Goal: Check status: Check status

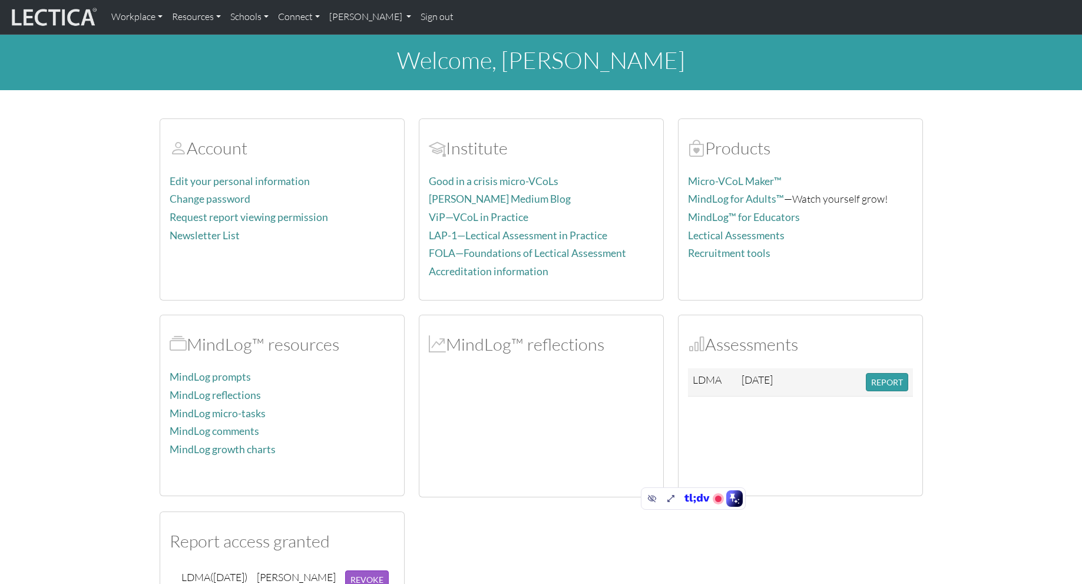
scroll to position [187, 0]
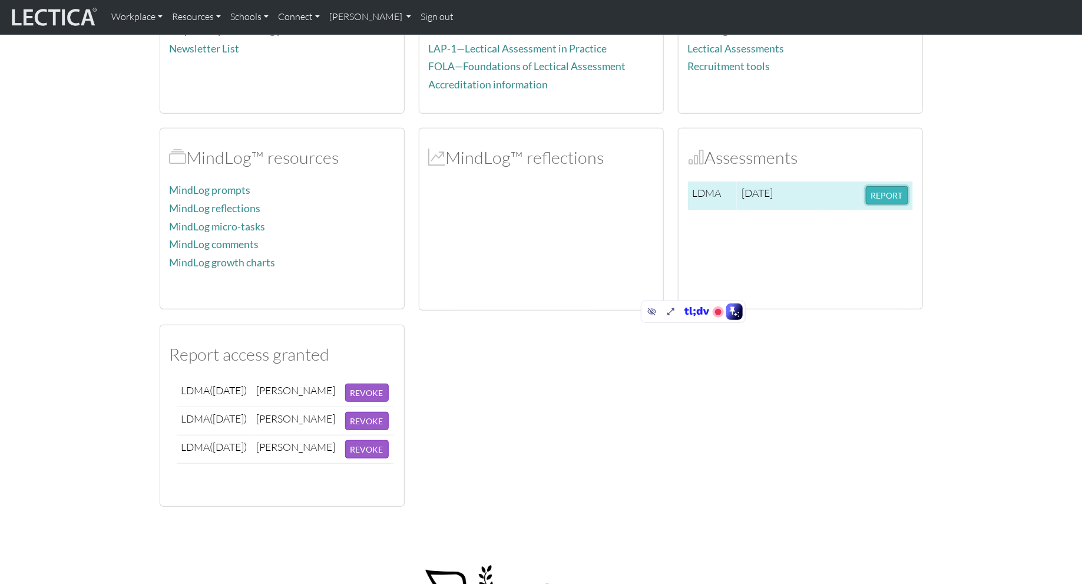
click at [888, 190] on button "REPORT" at bounding box center [887, 195] width 42 height 18
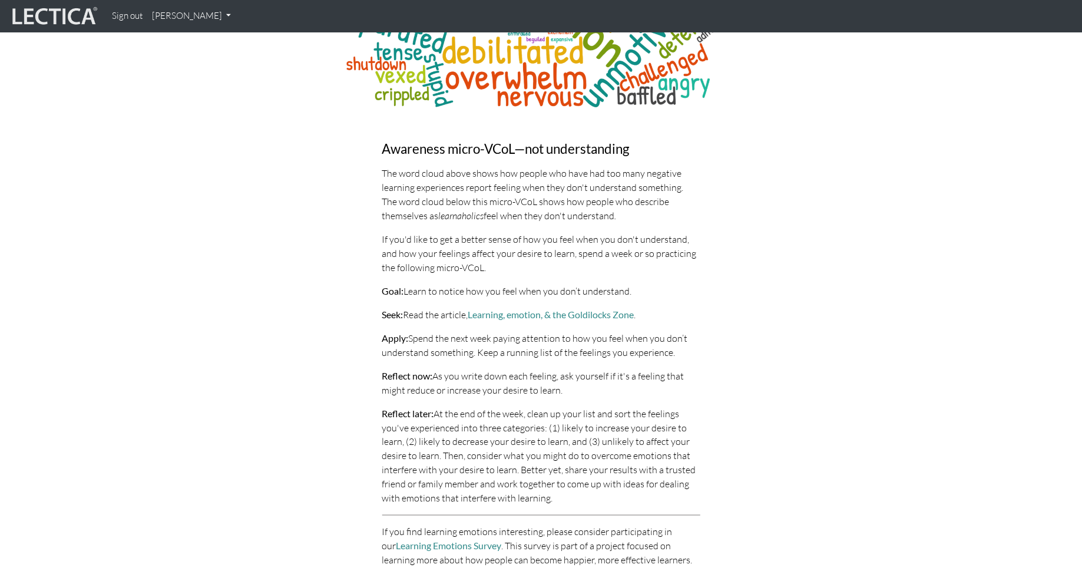
scroll to position [5558, 0]
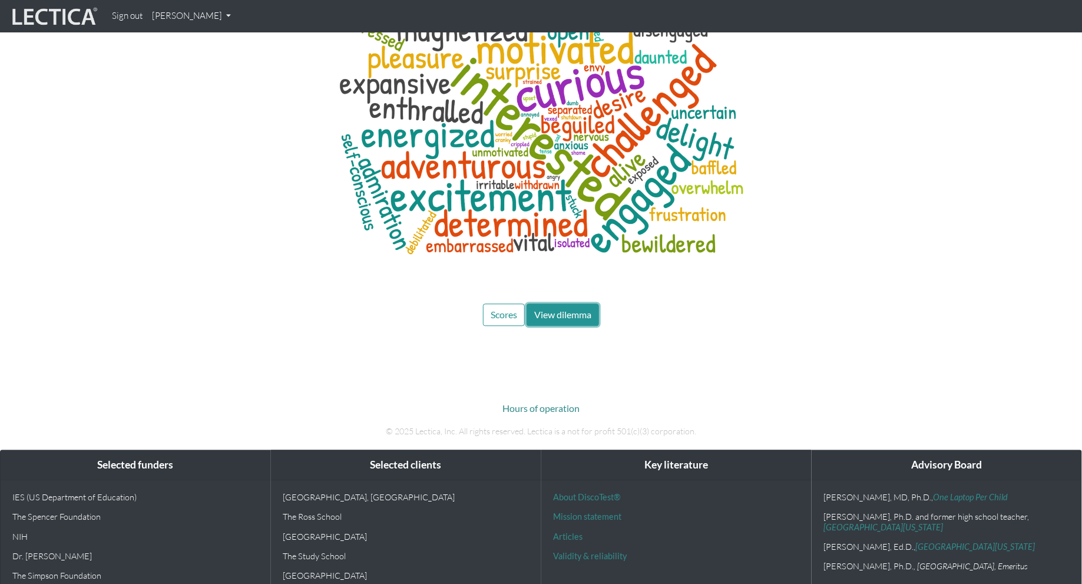
click at [559, 309] on span "View dilemma" at bounding box center [562, 314] width 57 height 11
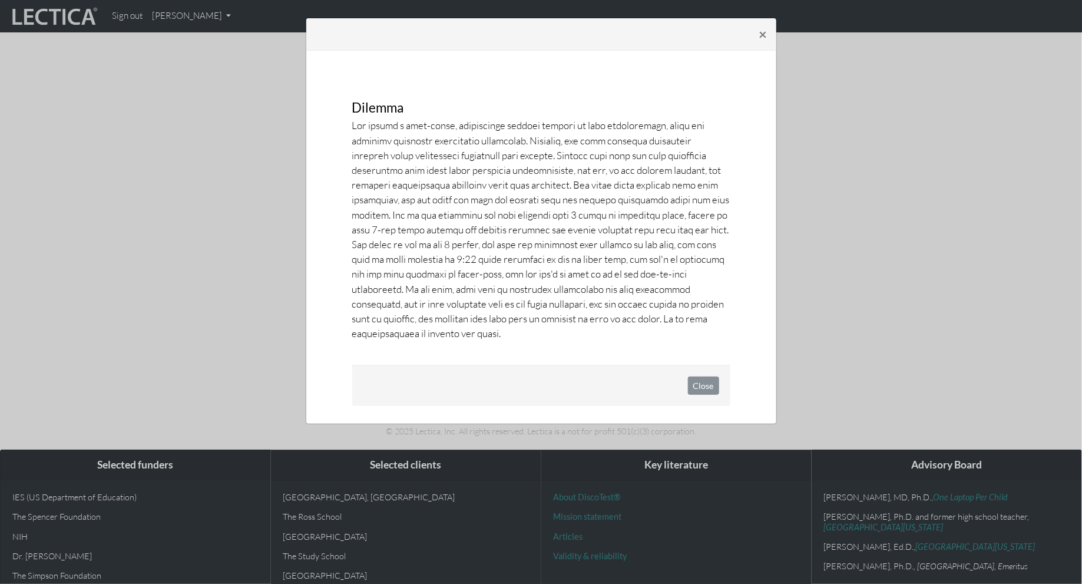
scroll to position [5642, 0]
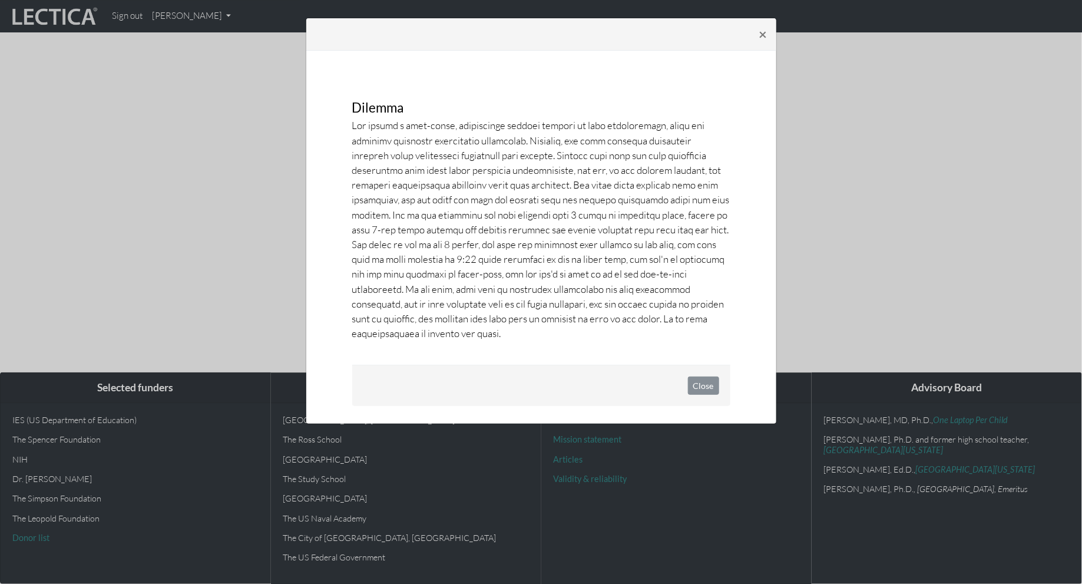
click at [870, 176] on div "× Dilemma Close" at bounding box center [541, 292] width 1082 height 584
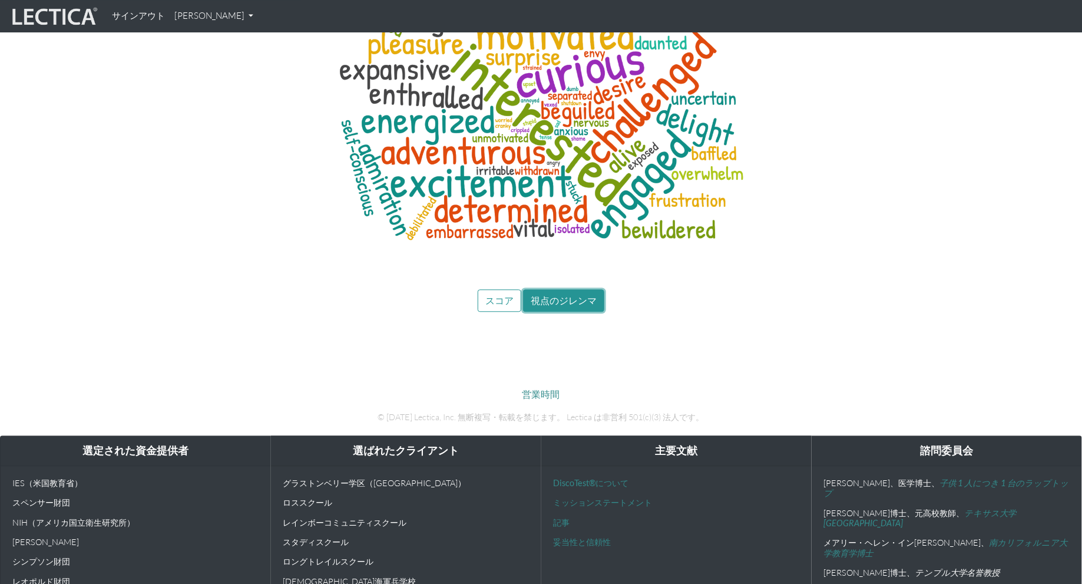
click at [590, 295] on font "視点のジレンマ" at bounding box center [564, 300] width 66 height 11
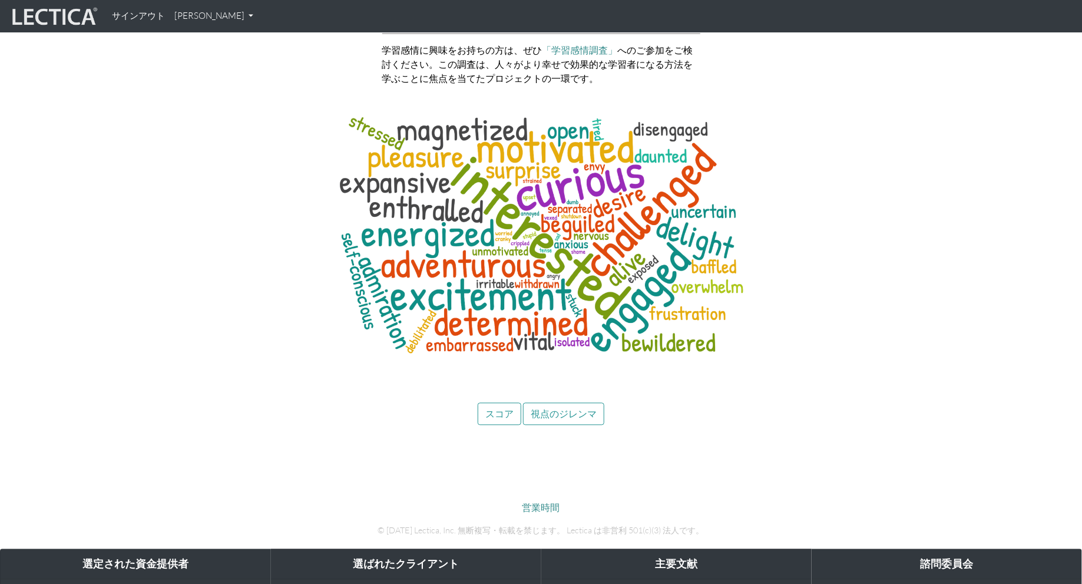
scroll to position [5602, 0]
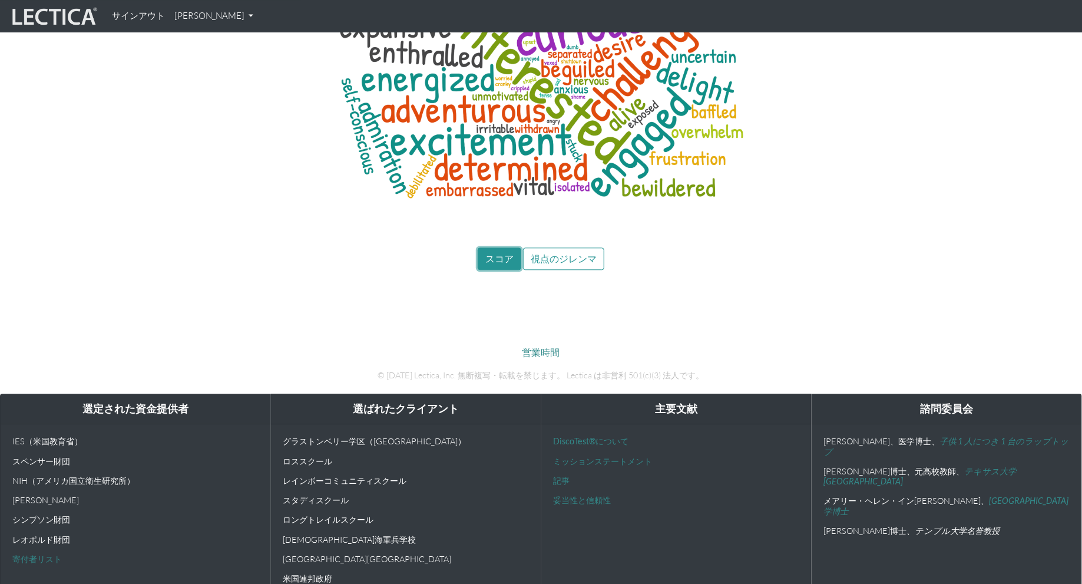
click at [507, 247] on button "スコア" at bounding box center [500, 258] width 44 height 22
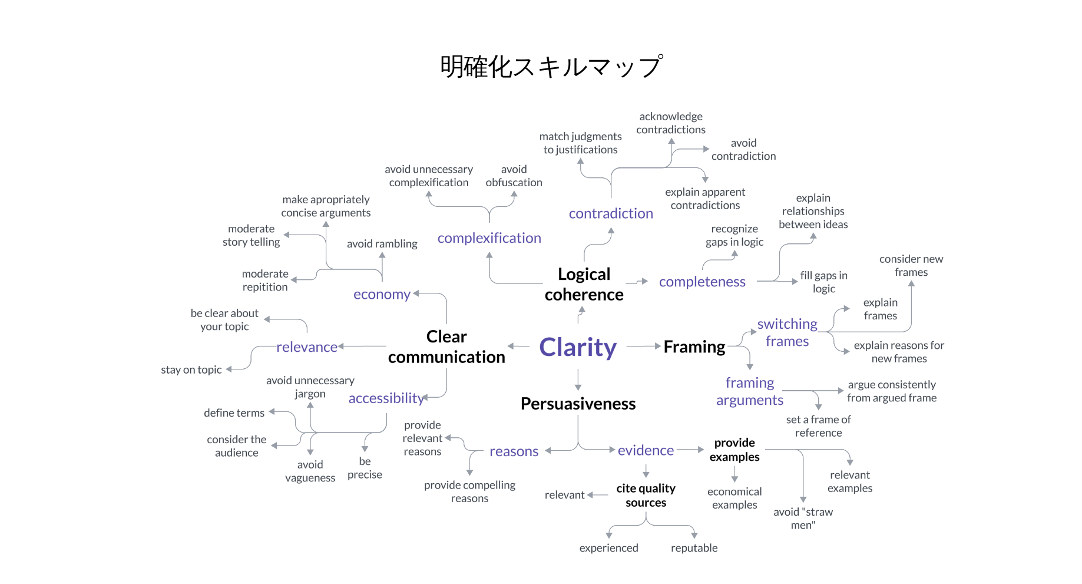
scroll to position [779, 0]
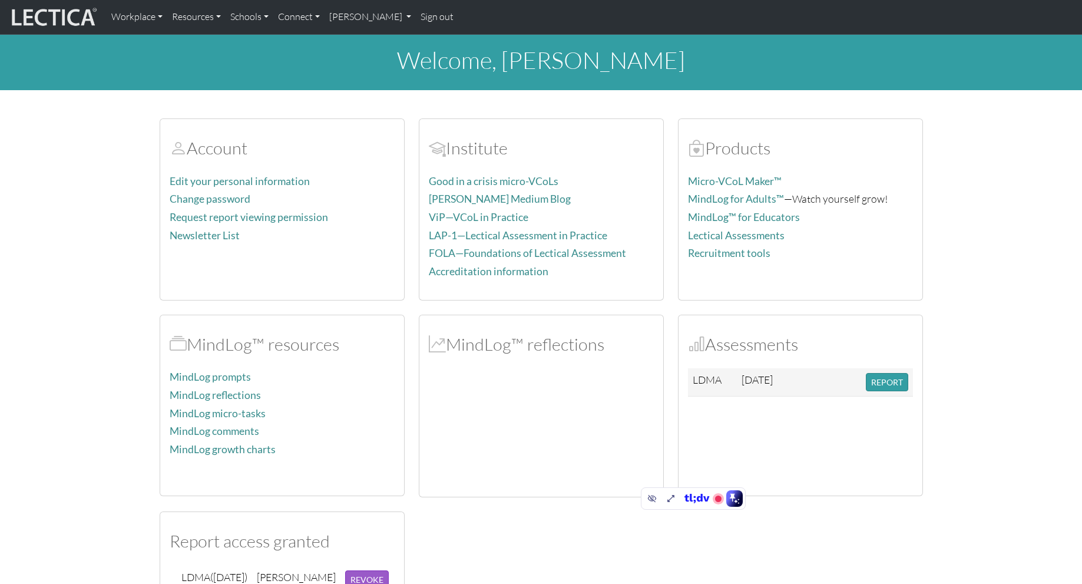
scroll to position [69, 0]
